Goal: Register for event/course

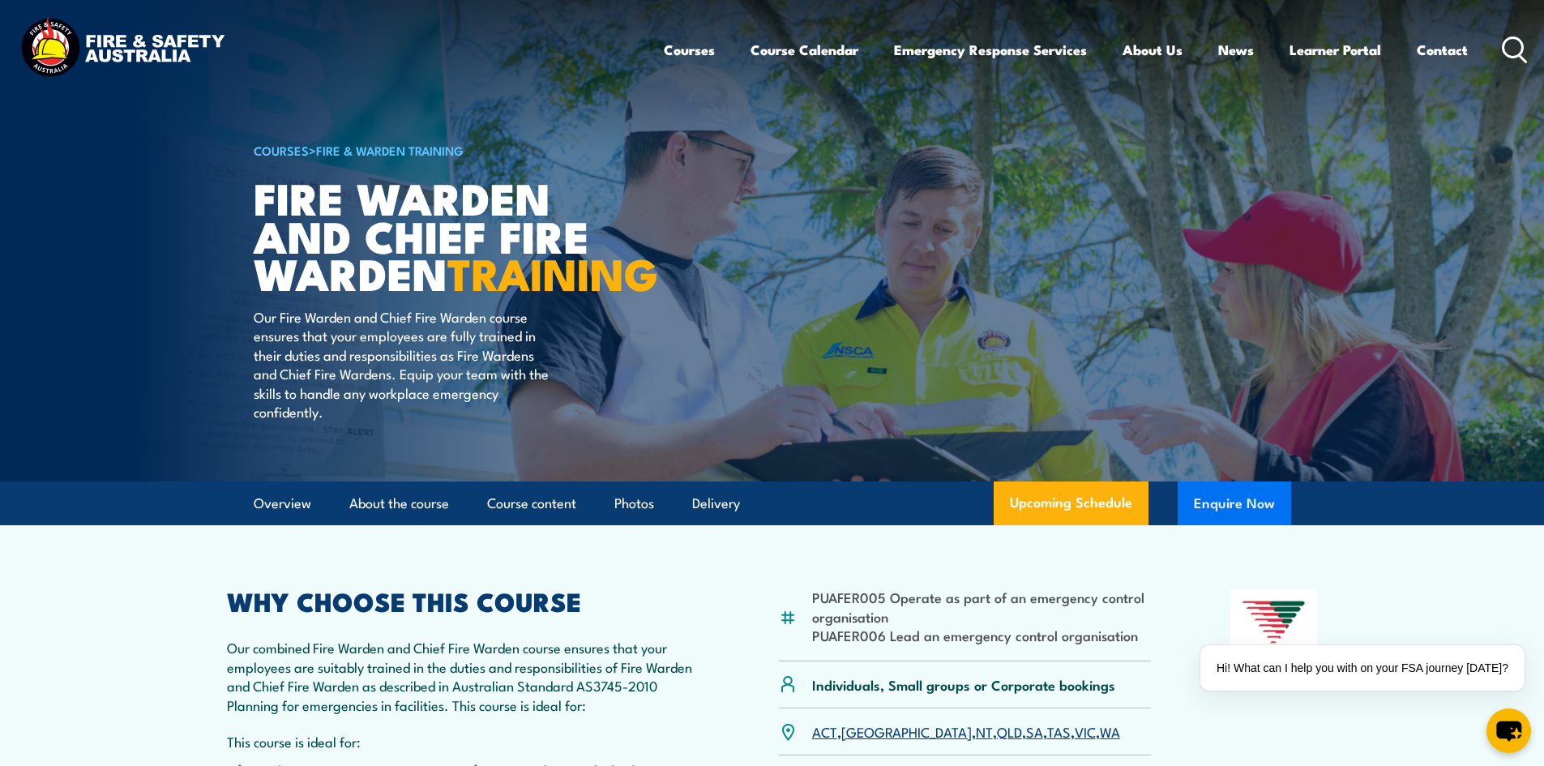
click at [1234, 525] on button "Enquire Now" at bounding box center [1234, 503] width 113 height 44
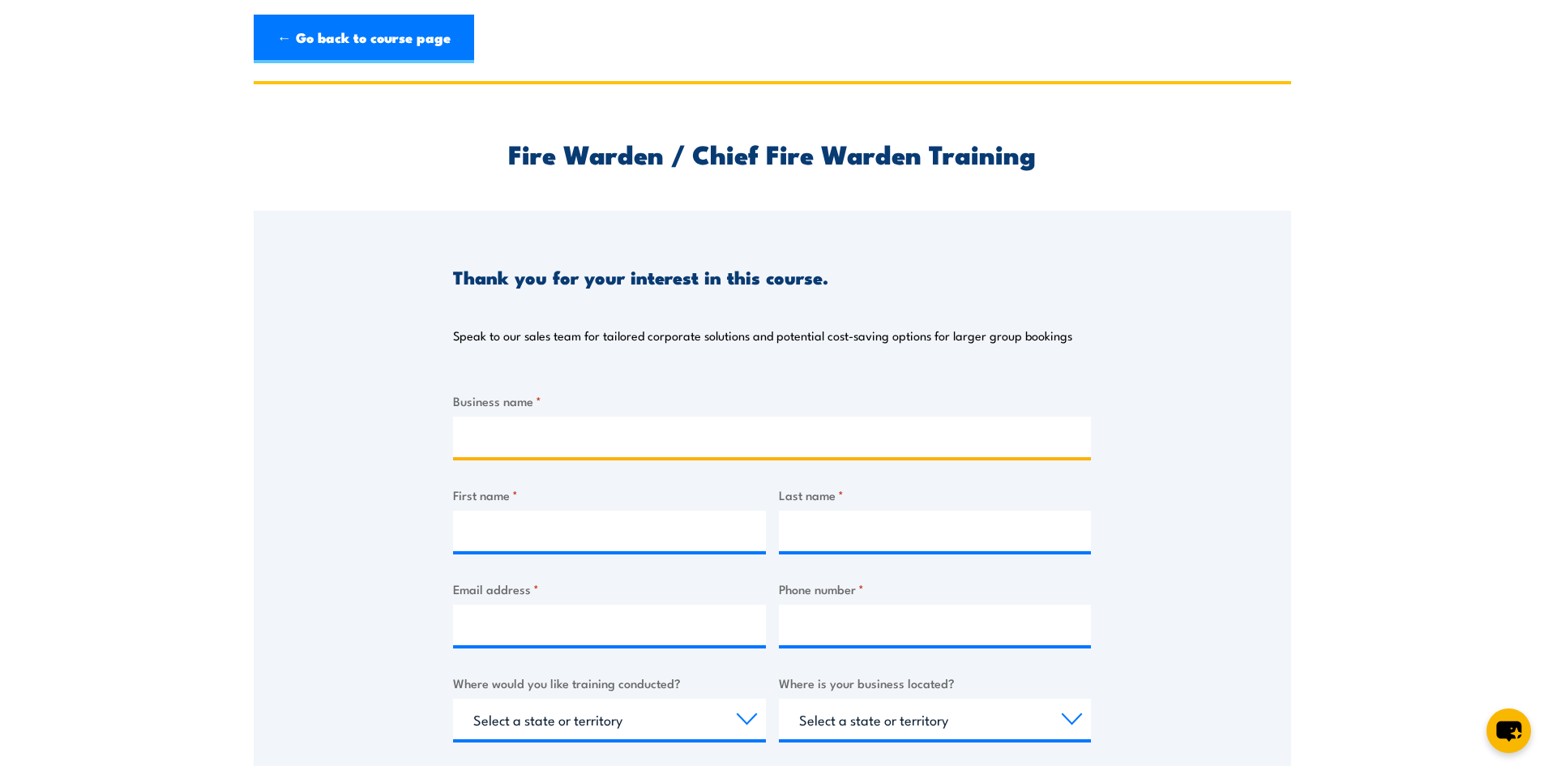
click at [546, 443] on input "Business name *" at bounding box center [772, 437] width 638 height 41
type input "Essence Group"
type input "[PERSON_NAME]"
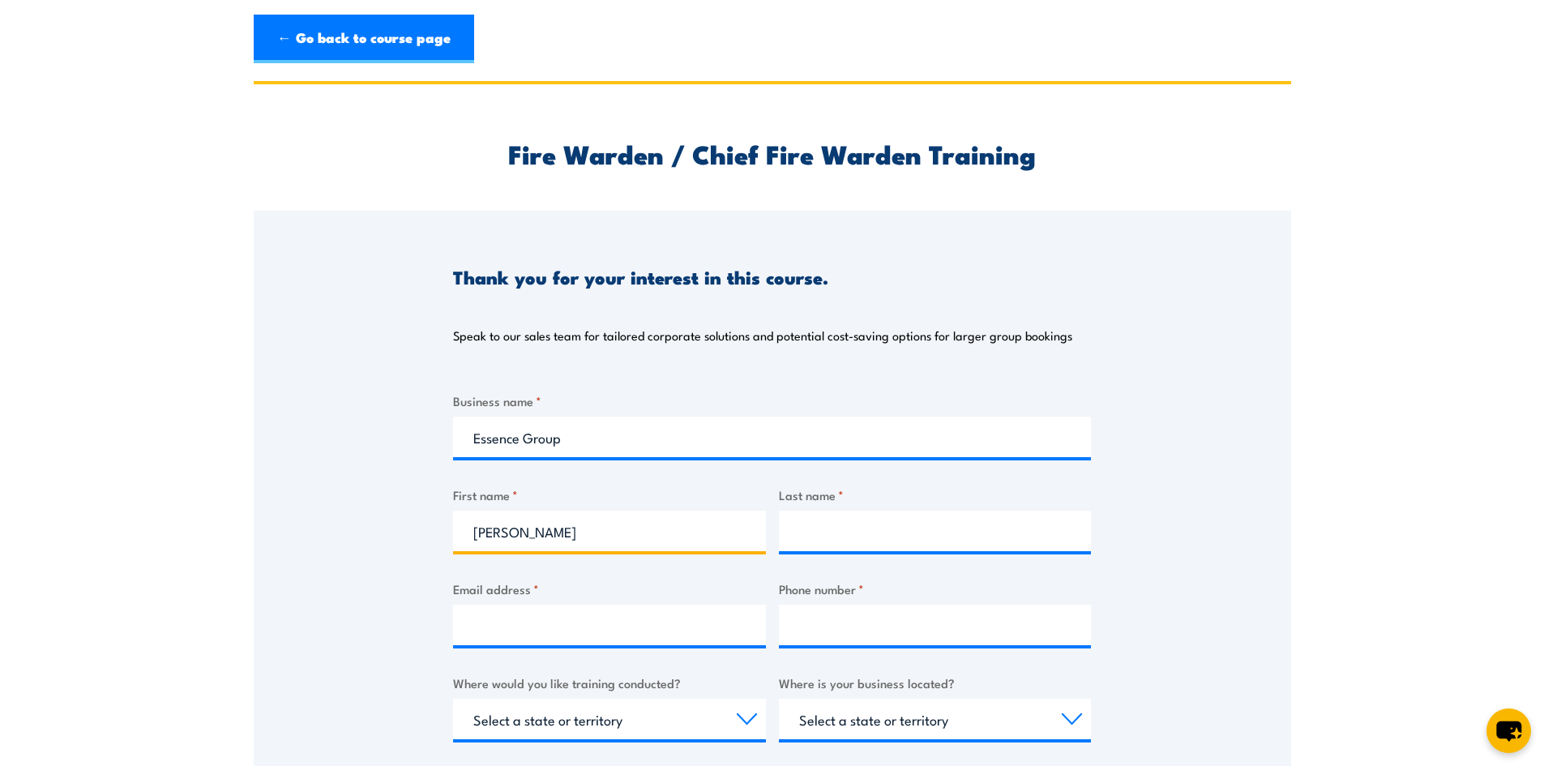
type input "[PERSON_NAME]"
type input "[EMAIL_ADDRESS][DOMAIN_NAME]"
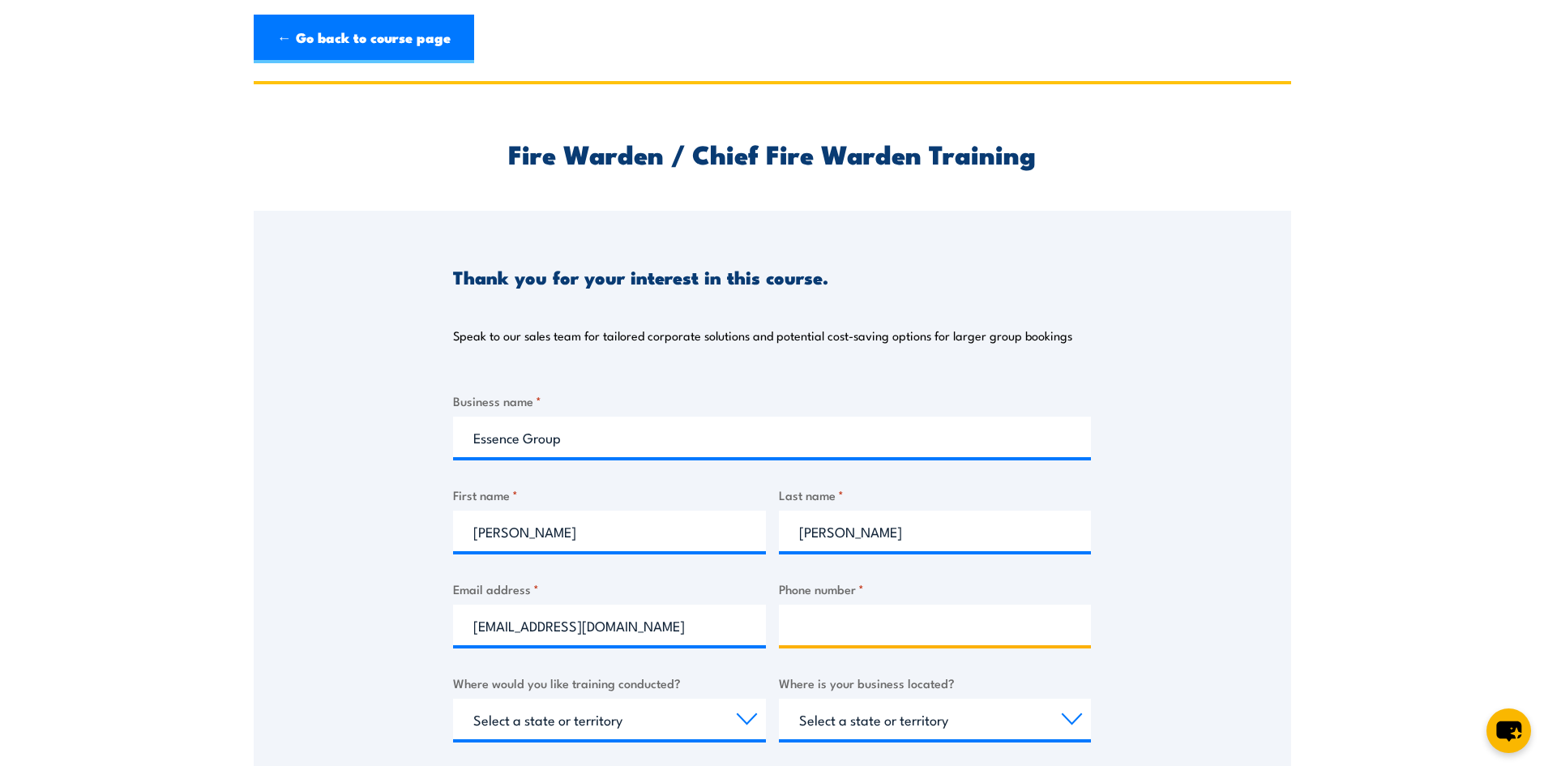
type input "0448755533"
select select "[GEOGRAPHIC_DATA]"
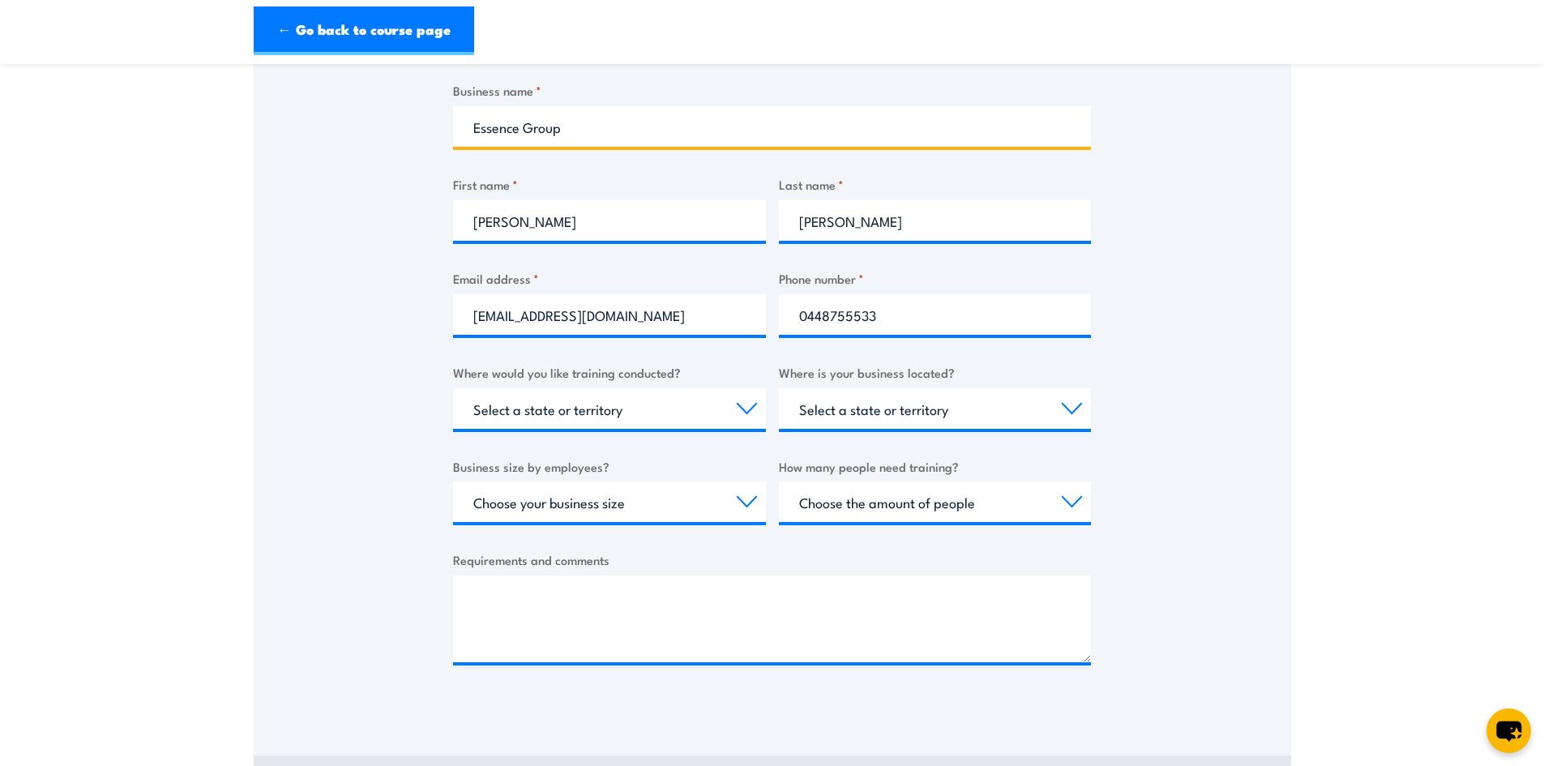
scroll to position [405, 0]
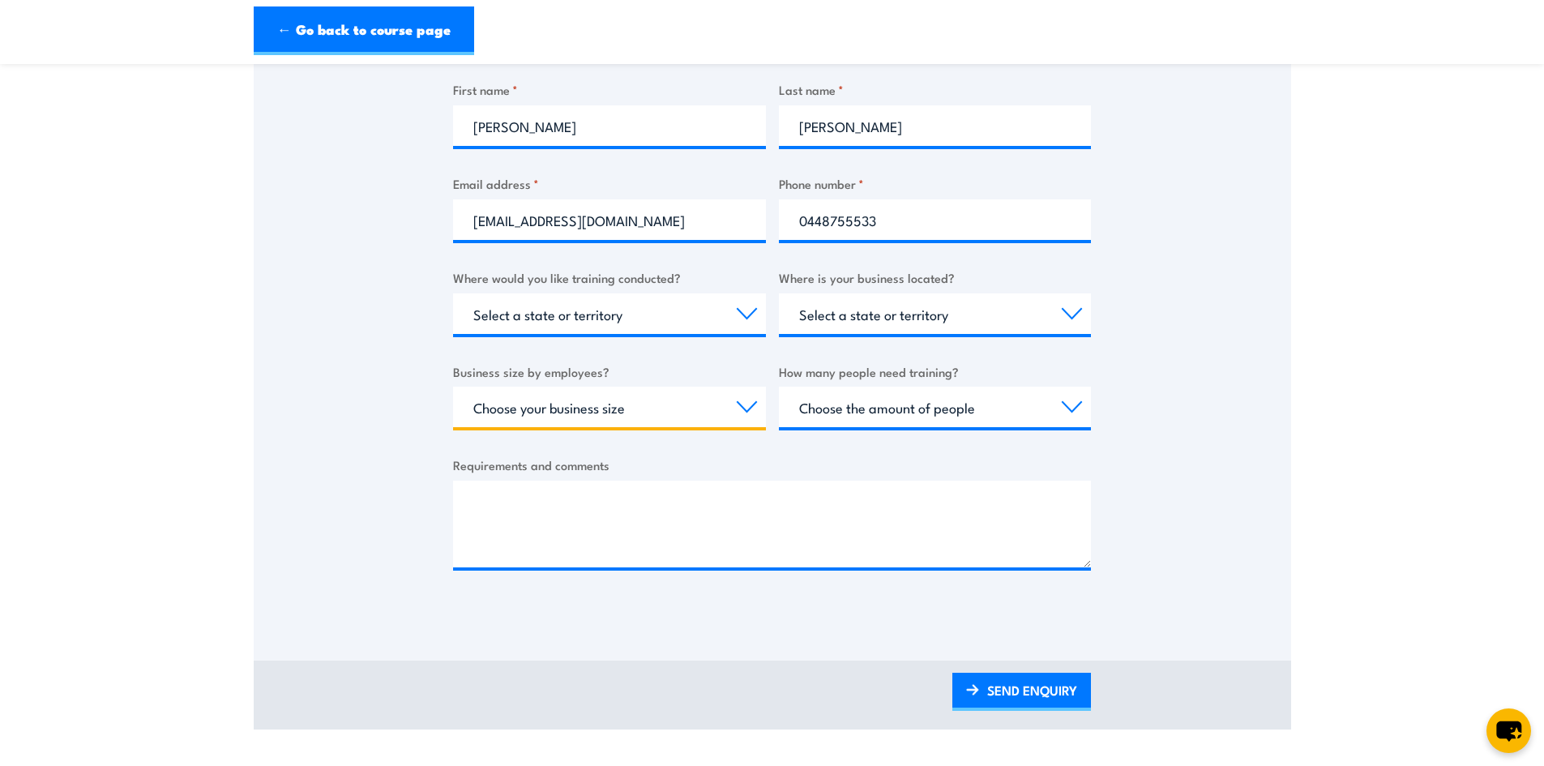
click at [545, 409] on select "Choose your business size 1 to 19 20 to 199 200+" at bounding box center [609, 407] width 313 height 41
click at [453, 387] on select "Choose your business size 1 to 19 20 to 199 200+" at bounding box center [609, 407] width 313 height 41
click at [559, 396] on select "Choose your business size 1 to 19 20 to 199 200+" at bounding box center [609, 407] width 313 height 41
select select "20 to 199"
click at [453, 387] on select "Choose your business size 1 to 19 20 to 199 200+" at bounding box center [609, 407] width 313 height 41
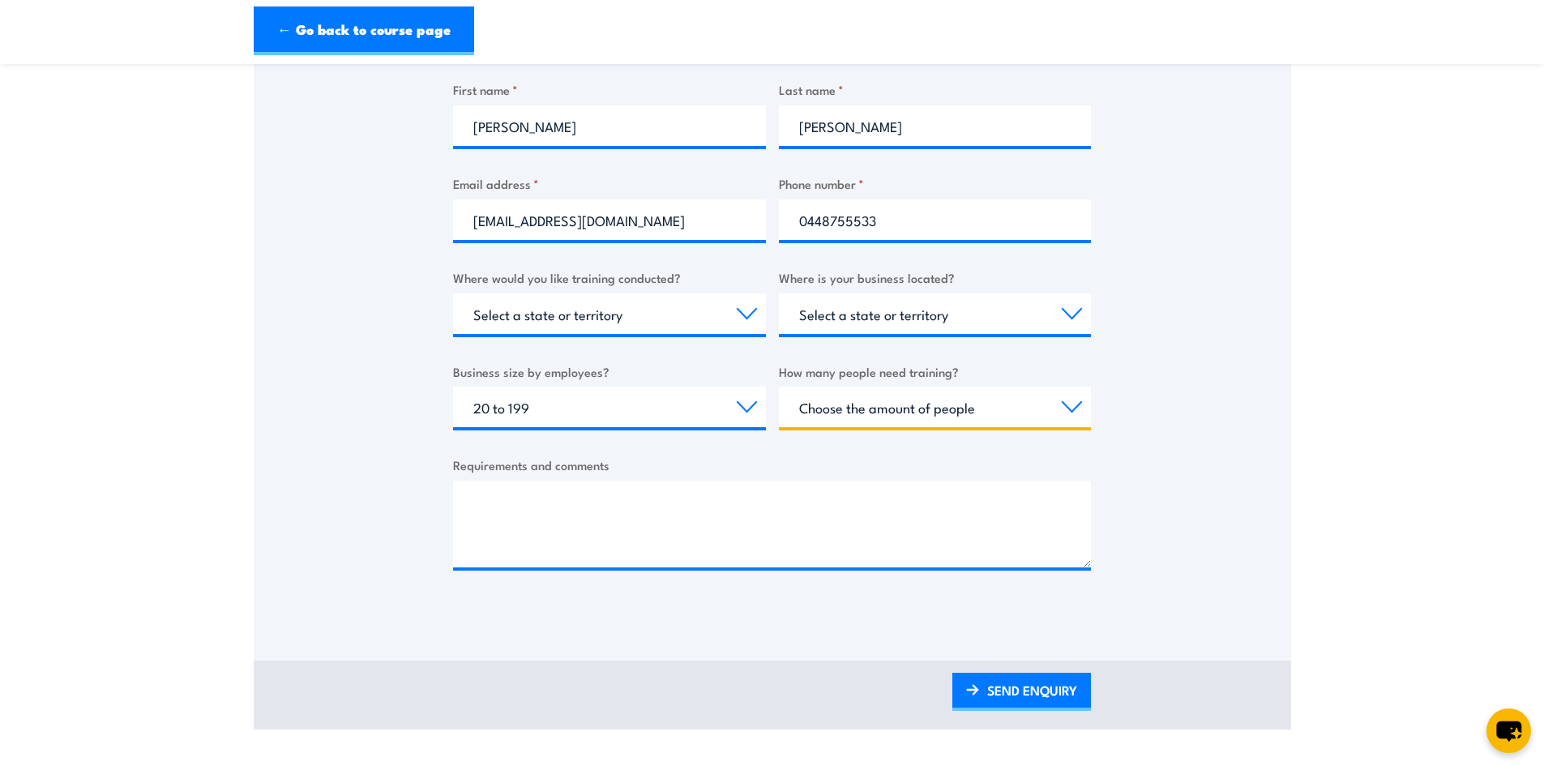
click at [961, 415] on select "Choose the amount of people 1 to 4 5 to 19 20+" at bounding box center [935, 407] width 313 height 41
select select "5 to 19"
click at [779, 387] on select "Choose the amount of people 1 to 4 5 to 19 20+" at bounding box center [935, 407] width 313 height 41
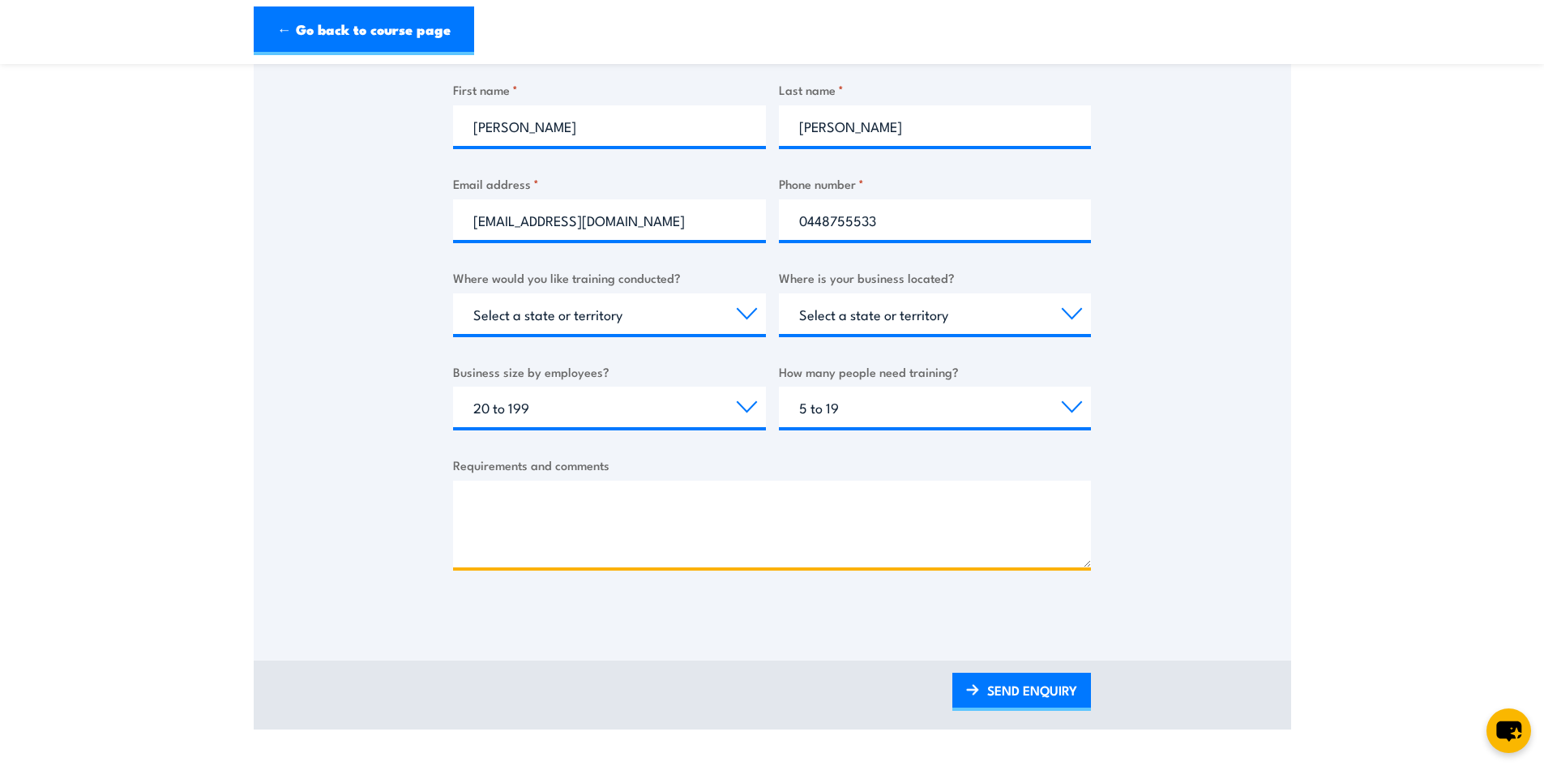
click at [708, 517] on textarea "Requirements and comments" at bounding box center [772, 524] width 638 height 87
click at [592, 544] on textarea "Hi Team, Just wondering how i would go about booking fire warden and extinguish…" at bounding box center [772, 524] width 638 height 87
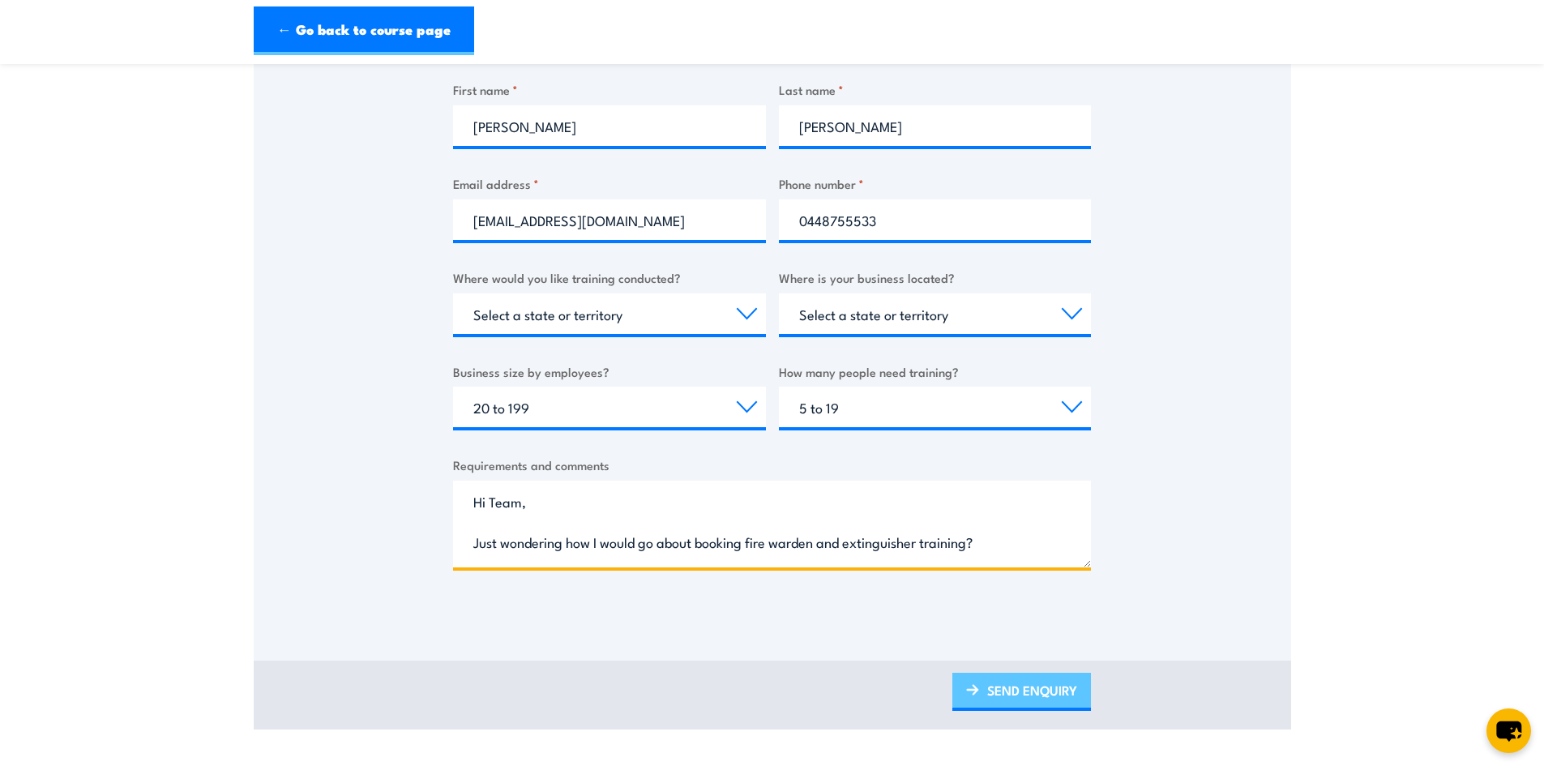
type textarea "Hi Team, Just wondering how I would go about booking fire warden and extinguish…"
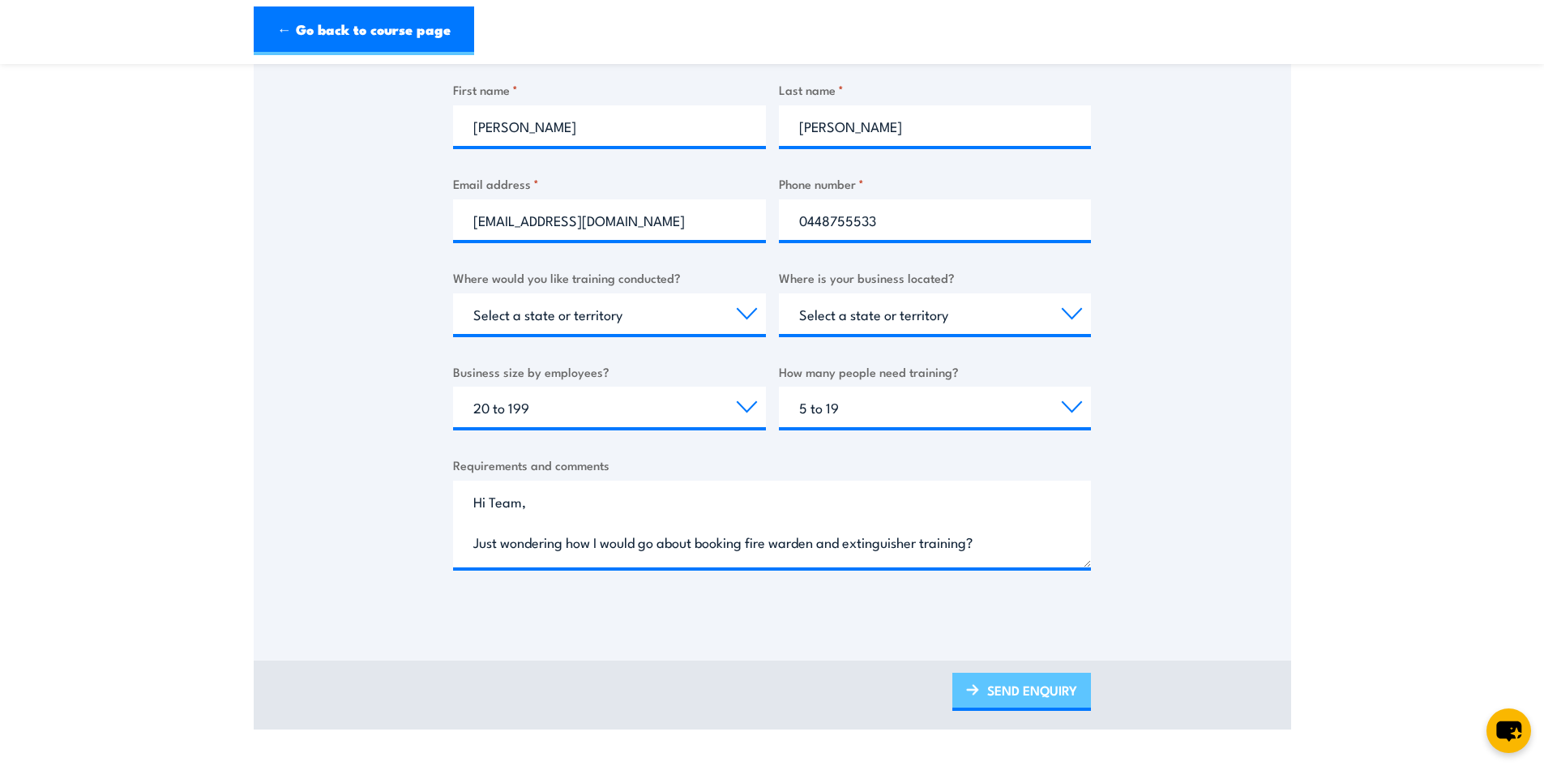
click at [1000, 695] on link "SEND ENQUIRY" at bounding box center [1021, 692] width 139 height 38
click at [1038, 694] on link "SEND ENQUIRY" at bounding box center [1021, 692] width 139 height 38
